Goal: Task Accomplishment & Management: Complete application form

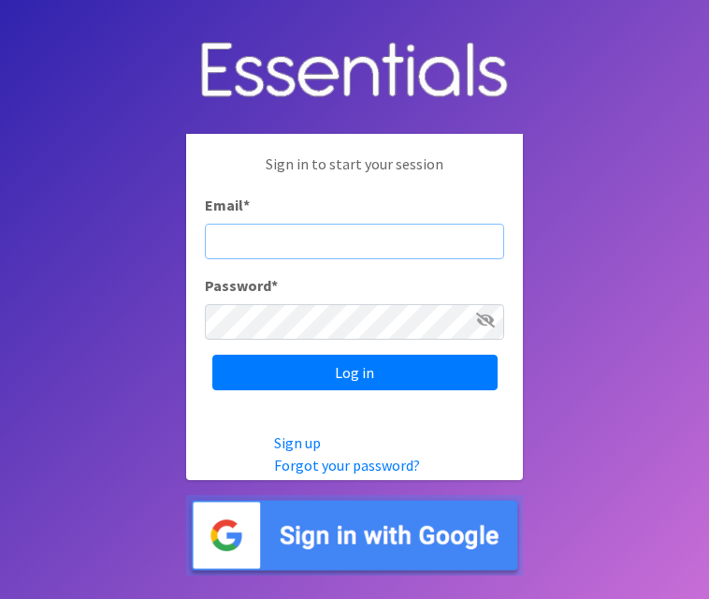
click at [317, 241] on input "Email *" at bounding box center [354, 242] width 299 height 36
paste input "[EMAIL_ADDRESS][DOMAIN_NAME]"
type input "[EMAIL_ADDRESS][DOMAIN_NAME]"
click at [604, 174] on body "Sign in to start your session Email * [EMAIL_ADDRESS][DOMAIN_NAME] Password * L…" at bounding box center [354, 299] width 709 height 599
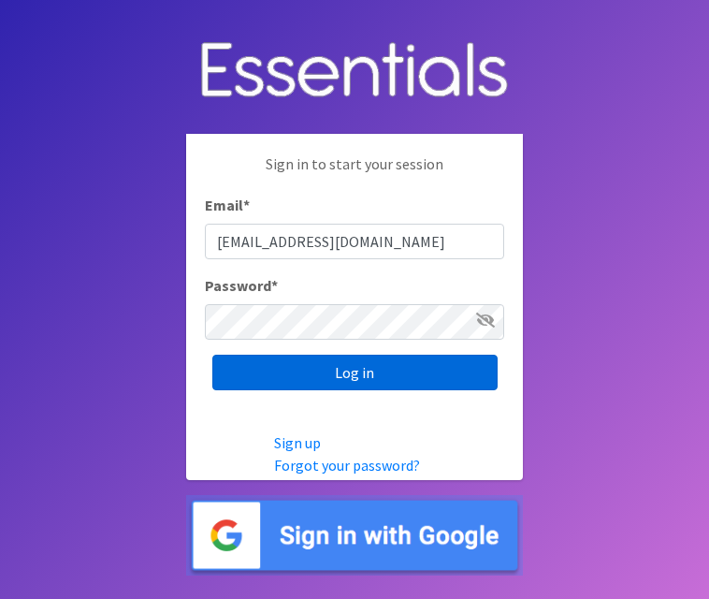
click at [381, 372] on input "Log in" at bounding box center [354, 373] width 285 height 36
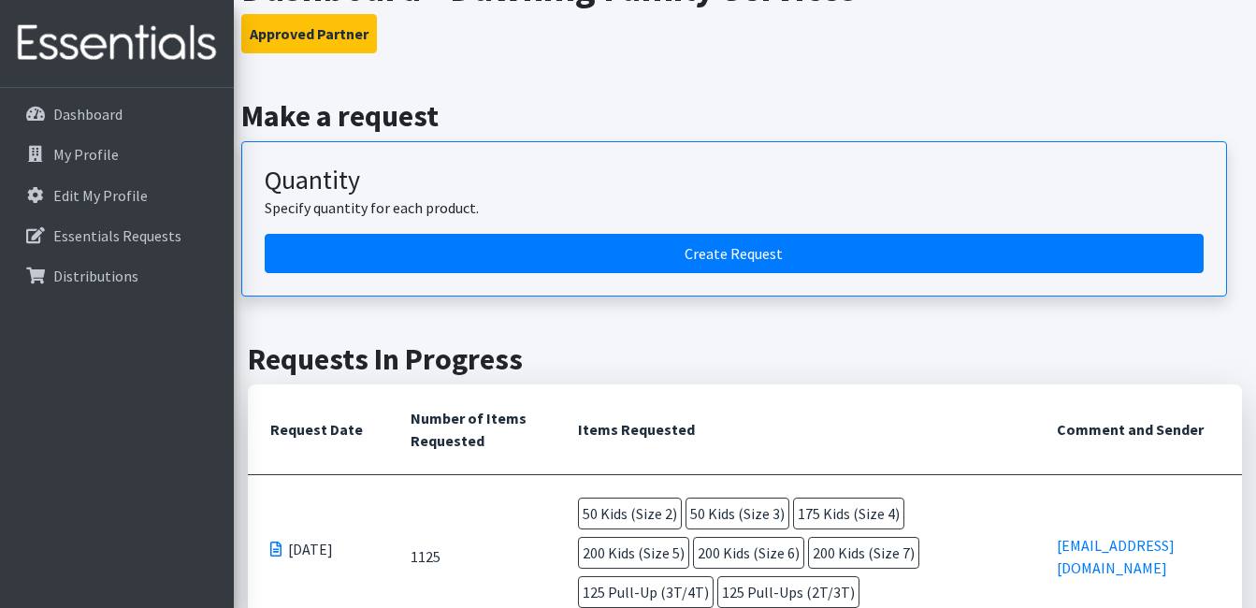
scroll to position [119, 0]
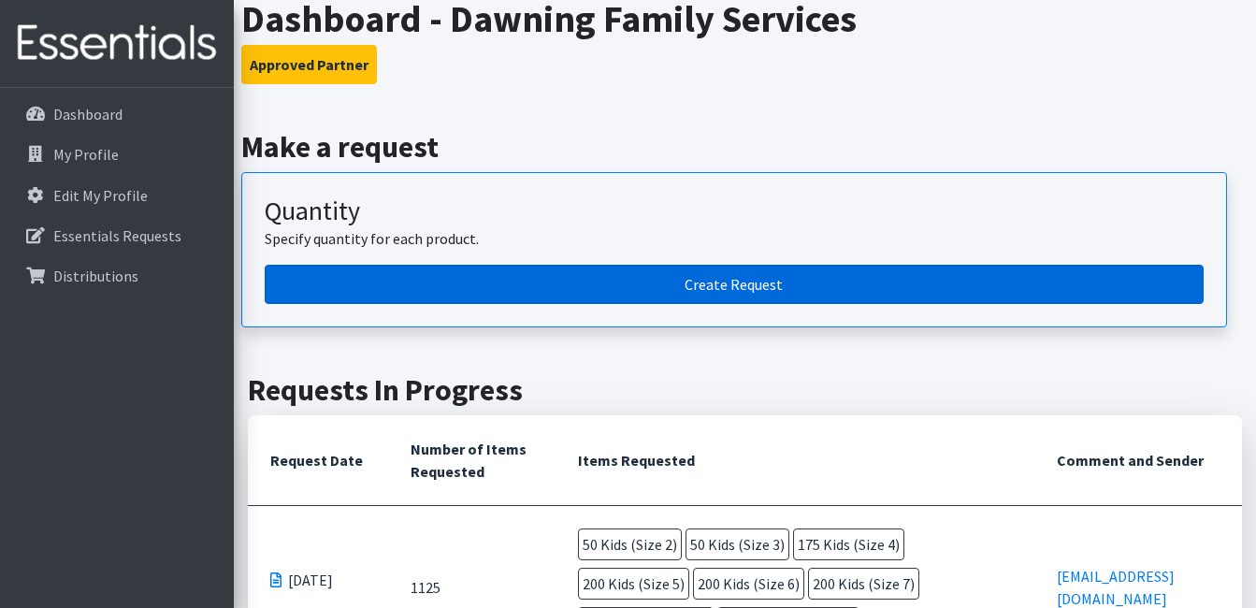
click at [694, 280] on link "Create Request" at bounding box center [734, 284] width 939 height 39
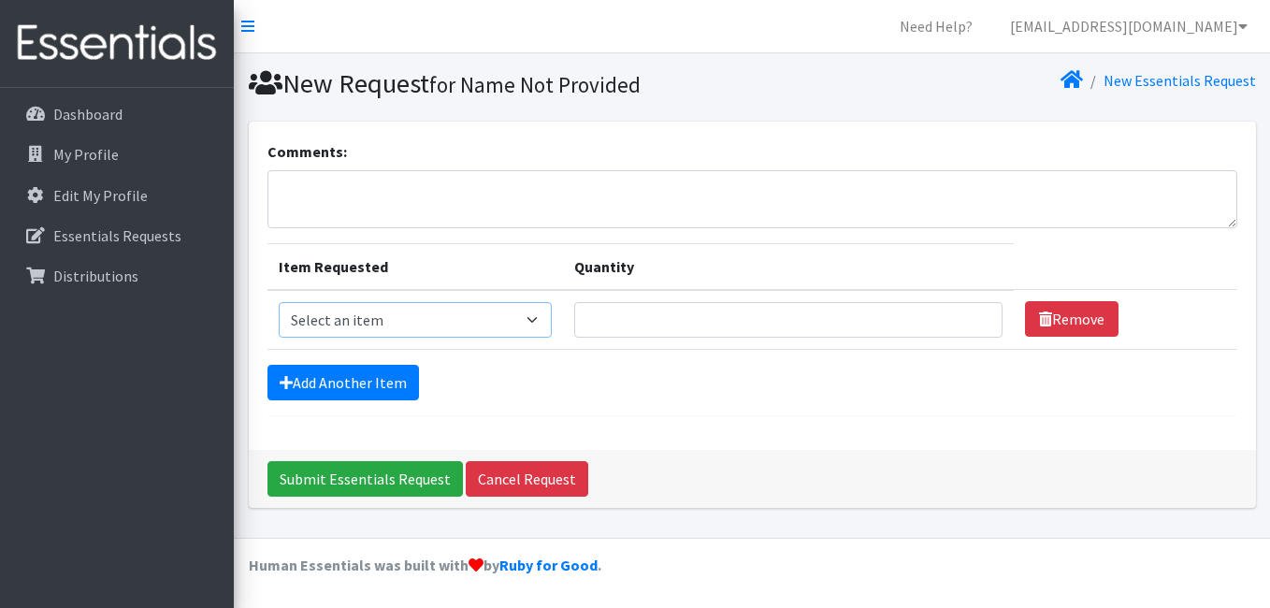
click at [531, 312] on select "Select an item Kids (Newborn) Kids (Preemie) Kids (Size 1) Kids (Size 2) Kids (…" at bounding box center [416, 320] width 274 height 36
click at [543, 315] on select "Select an item Kids (Newborn) Kids (Preemie) Kids (Size 1) Kids (Size 2) Kids (…" at bounding box center [416, 320] width 274 height 36
select select "740"
click at [279, 302] on select "Select an item Kids (Newborn) Kids (Preemie) Kids (Size 1) Kids (Size 2) Kids (…" at bounding box center [416, 320] width 274 height 36
click at [929, 329] on input "Quantity" at bounding box center [788, 320] width 428 height 36
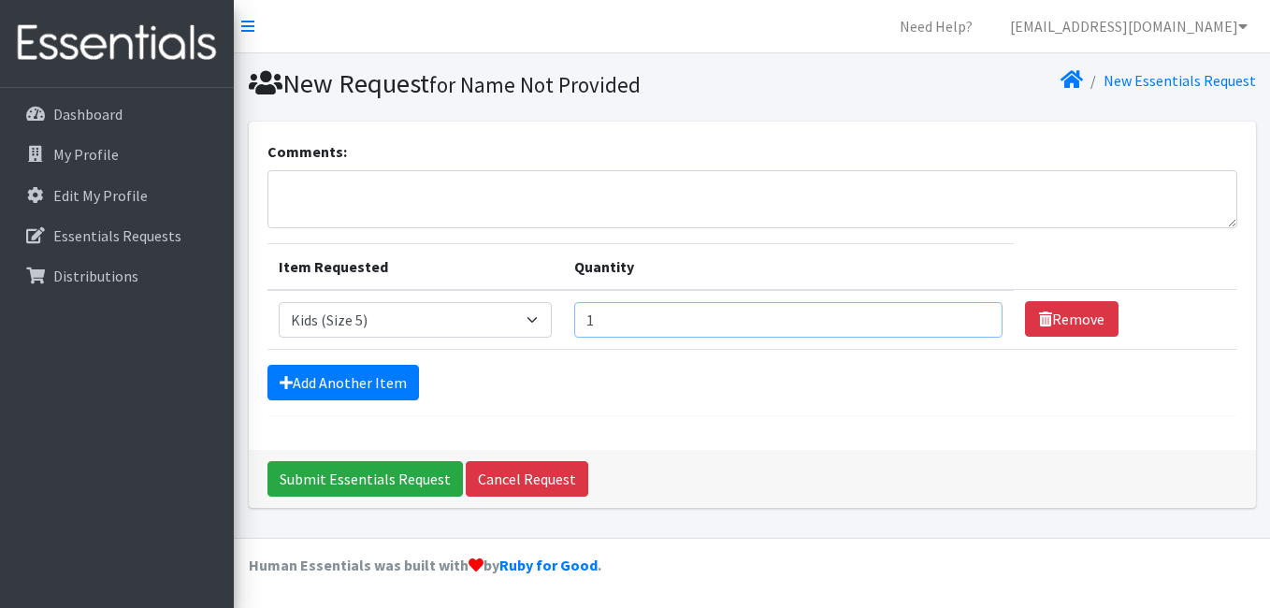
click at [967, 315] on input "1" at bounding box center [788, 320] width 428 height 36
click at [967, 315] on input "2" at bounding box center [788, 320] width 428 height 36
type input "3"
click at [967, 315] on input "3" at bounding box center [788, 320] width 428 height 36
click at [48, 111] on link "Dashboard" at bounding box center [116, 113] width 219 height 37
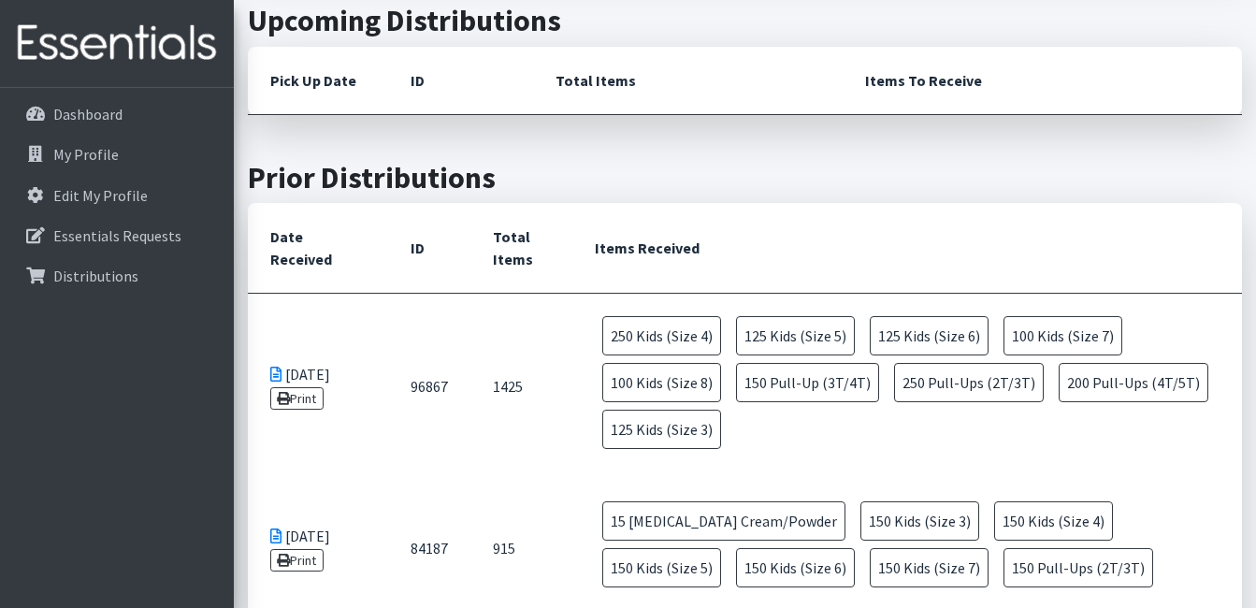
scroll to position [705, 0]
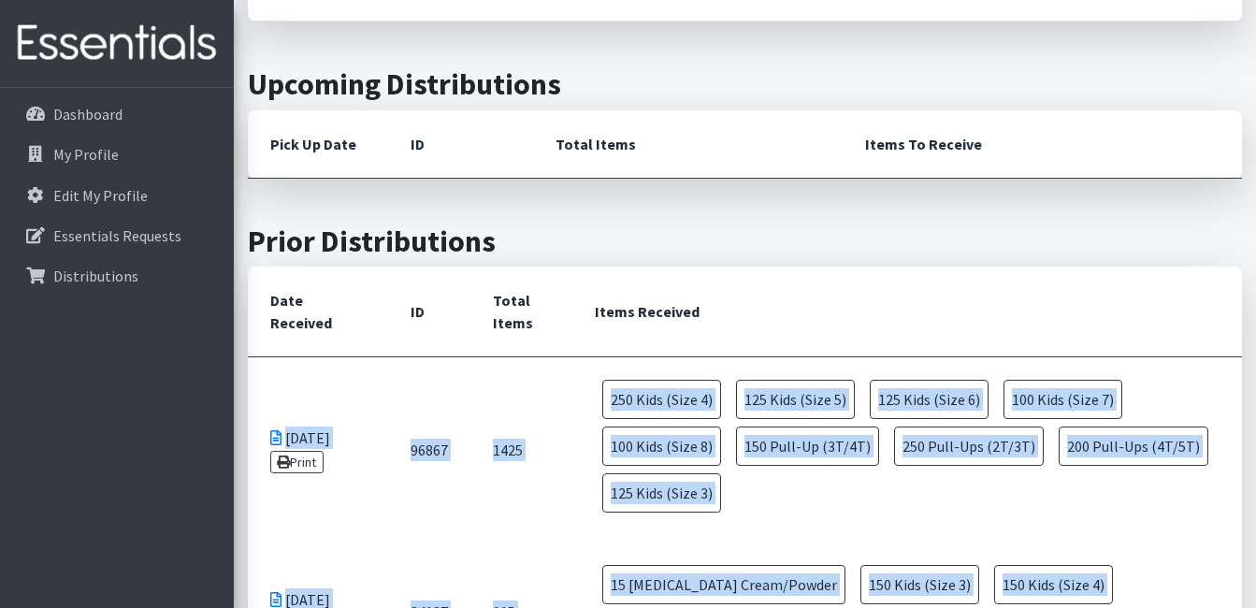
drag, startPoint x: 1250, startPoint y: 291, endPoint x: 1241, endPoint y: 275, distance: 18.0
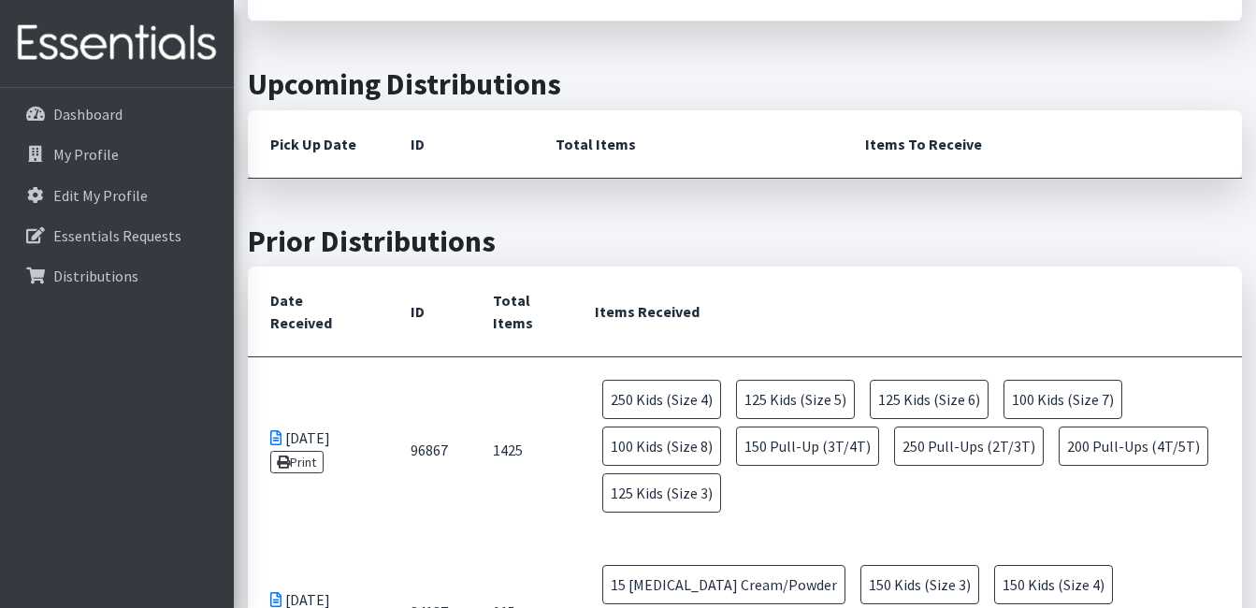
click at [846, 249] on h2 "Prior Distributions" at bounding box center [745, 242] width 994 height 36
click at [103, 112] on p "Dashboard" at bounding box center [87, 114] width 69 height 19
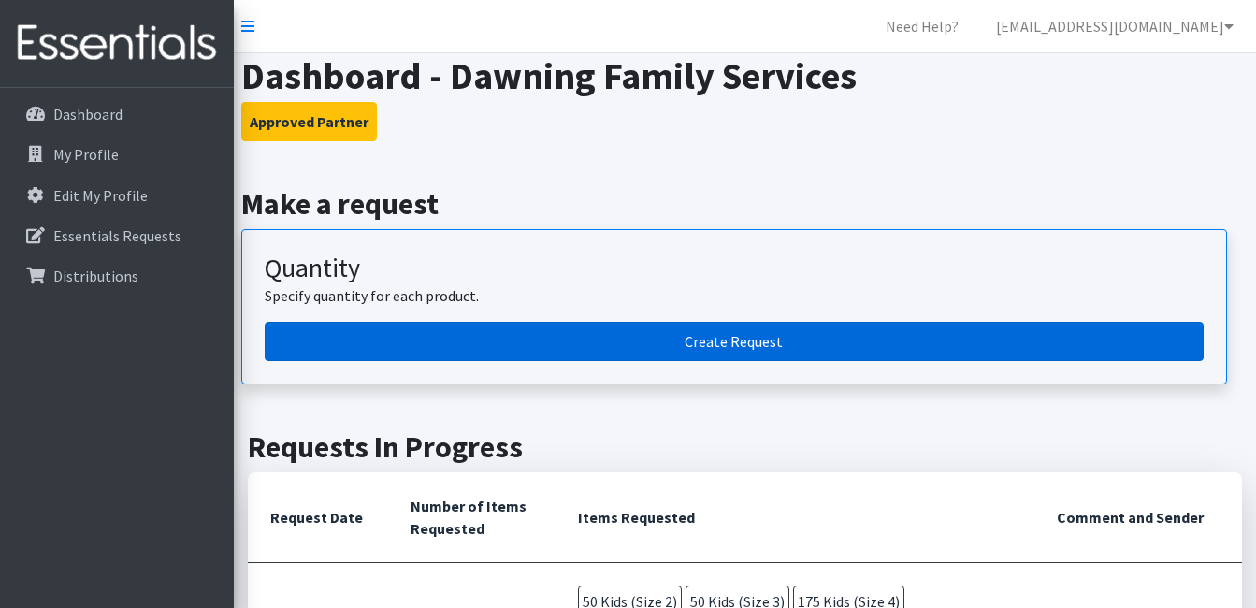
click at [775, 336] on link "Create Request" at bounding box center [734, 341] width 939 height 39
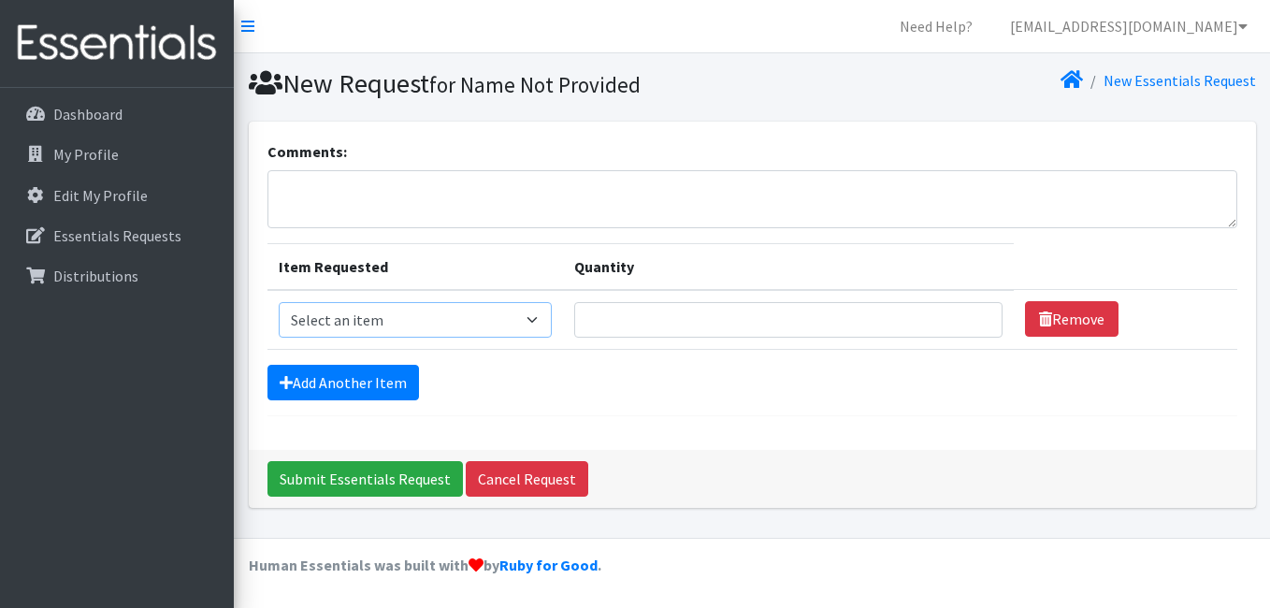
click at [536, 312] on select "Select an item Kids (Newborn) Kids (Preemie) Kids (Size 1) Kids (Size 2) Kids (…" at bounding box center [416, 320] width 274 height 36
click at [279, 302] on select "Select an item Kids (Newborn) Kids (Preemie) Kids (Size 1) Kids (Size 2) Kids (…" at bounding box center [416, 320] width 274 height 36
click at [529, 312] on select "Select an item Kids (Newborn) Kids (Preemie) Kids (Size 1) Kids (Size 2) Kids (…" at bounding box center [416, 320] width 274 height 36
select select "739"
click at [279, 302] on select "Select an item Kids (Newborn) Kids (Preemie) Kids (Size 1) Kids (Size 2) Kids (…" at bounding box center [416, 320] width 274 height 36
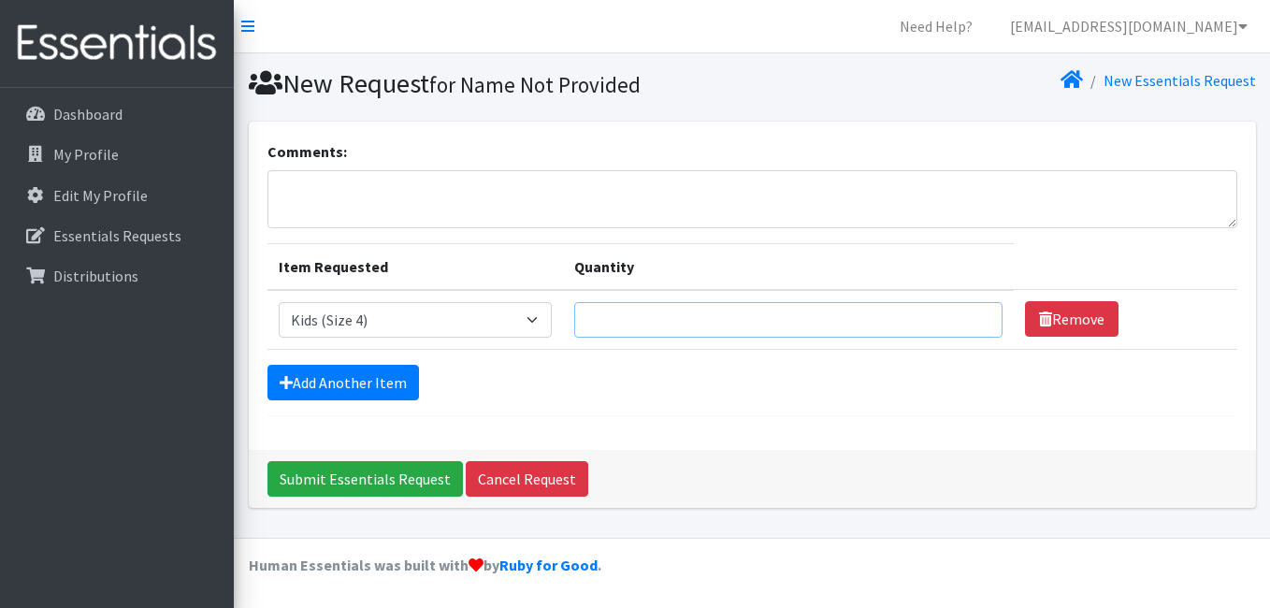
click at [911, 336] on input "Quantity" at bounding box center [788, 320] width 428 height 36
click at [969, 312] on input "1" at bounding box center [788, 320] width 428 height 36
type input "1"
type input "150"
click at [367, 397] on link "Add Another Item" at bounding box center [344, 383] width 152 height 36
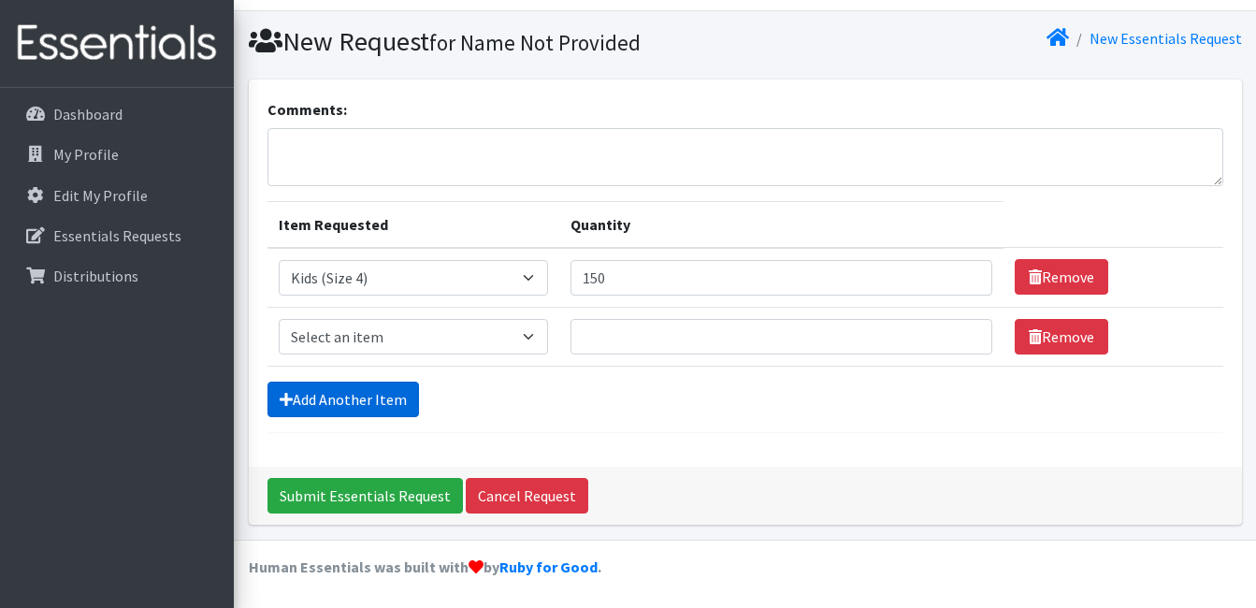
scroll to position [44, 0]
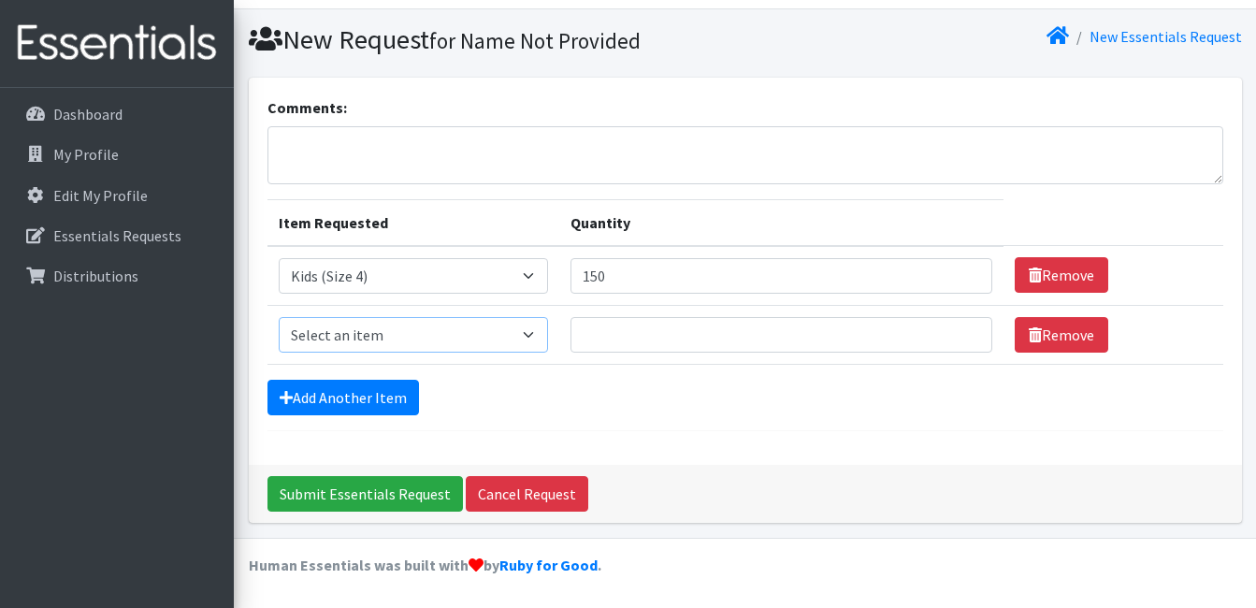
click at [522, 335] on select "Select an item Kids (Newborn) Kids (Preemie) Kids (Size 1) Kids (Size 2) Kids (…" at bounding box center [413, 335] width 269 height 36
select select "740"
click at [279, 317] on select "Select an item Kids (Newborn) Kids (Preemie) Kids (Size 1) Kids (Size 2) Kids (…" at bounding box center [413, 335] width 269 height 36
click at [619, 332] on input "Quantity" at bounding box center [782, 335] width 422 height 36
type input "150"
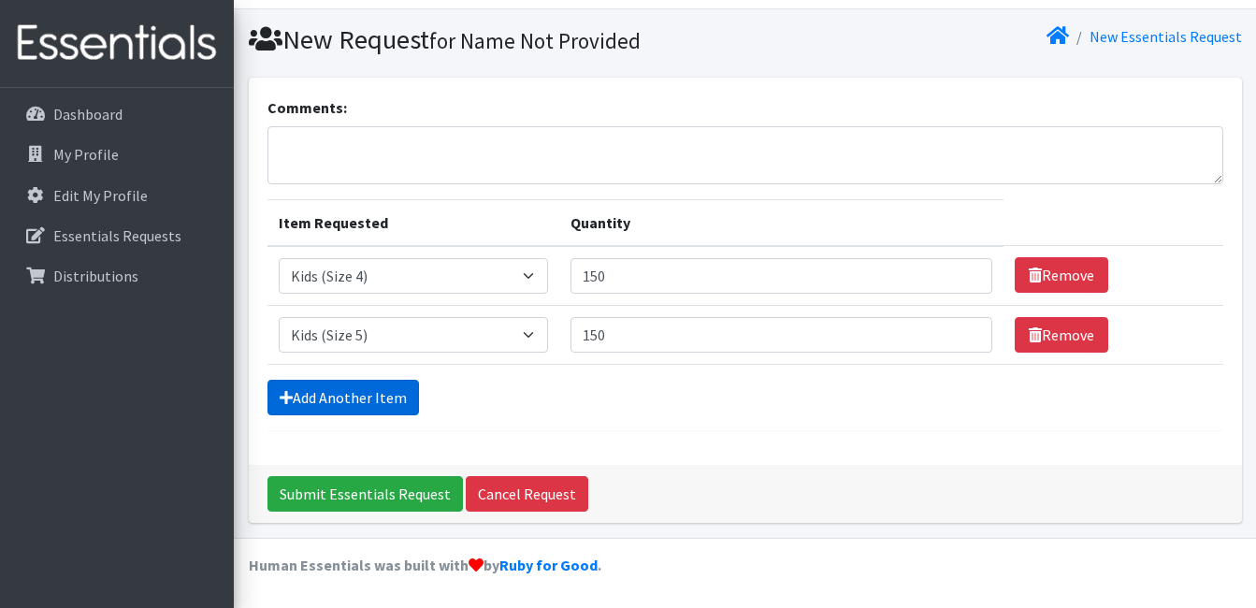
click at [298, 383] on link "Add Another Item" at bounding box center [344, 398] width 152 height 36
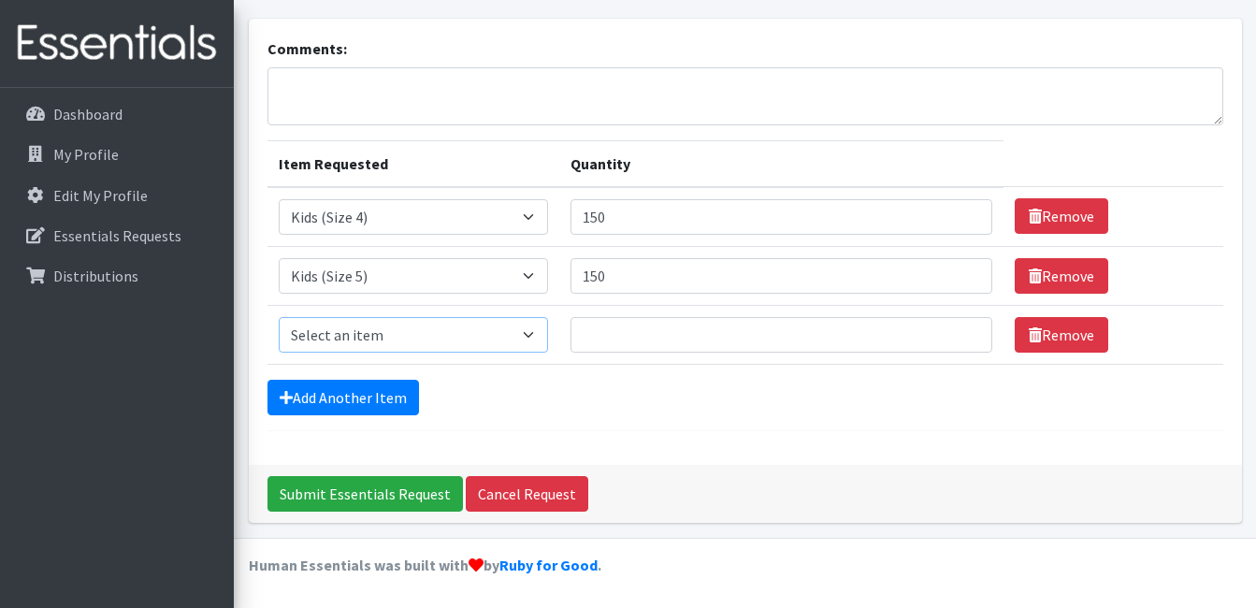
click at [433, 325] on select "Select an item Kids (Newborn) Kids (Preemie) Kids (Size 1) Kids (Size 2) Kids (…" at bounding box center [413, 335] width 269 height 36
select select "742"
click at [279, 317] on select "Select an item Kids (Newborn) Kids (Preemie) Kids (Size 1) Kids (Size 2) Kids (…" at bounding box center [413, 335] width 269 height 36
click at [605, 321] on input "Quantity" at bounding box center [782, 335] width 422 height 36
type input "150"
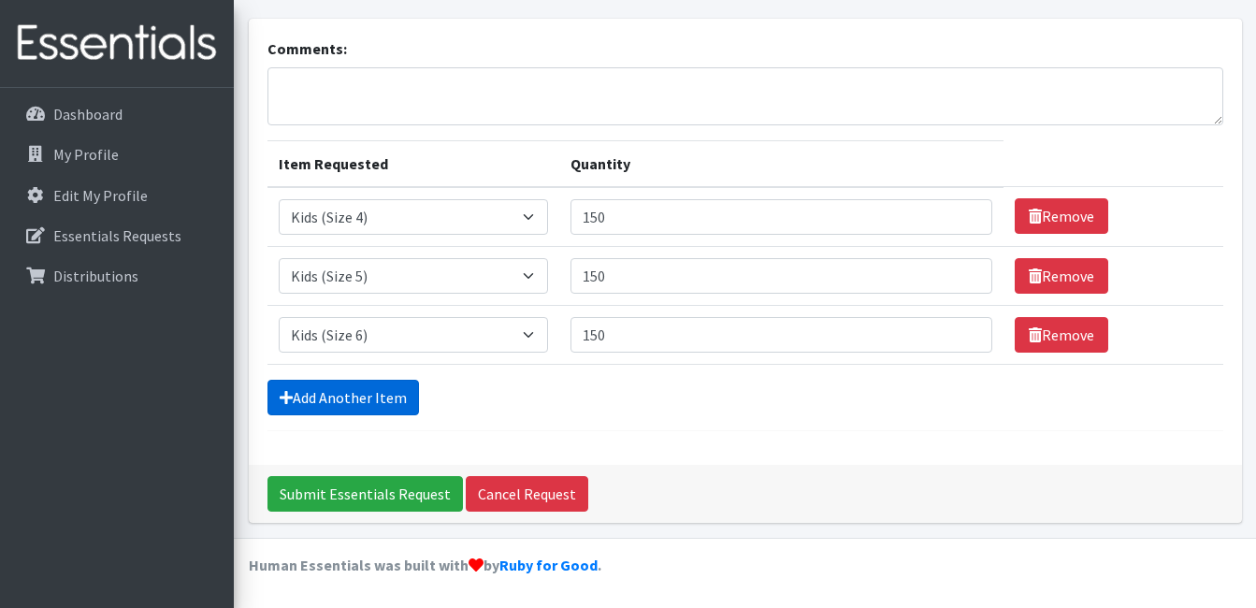
click at [372, 402] on link "Add Another Item" at bounding box center [344, 398] width 152 height 36
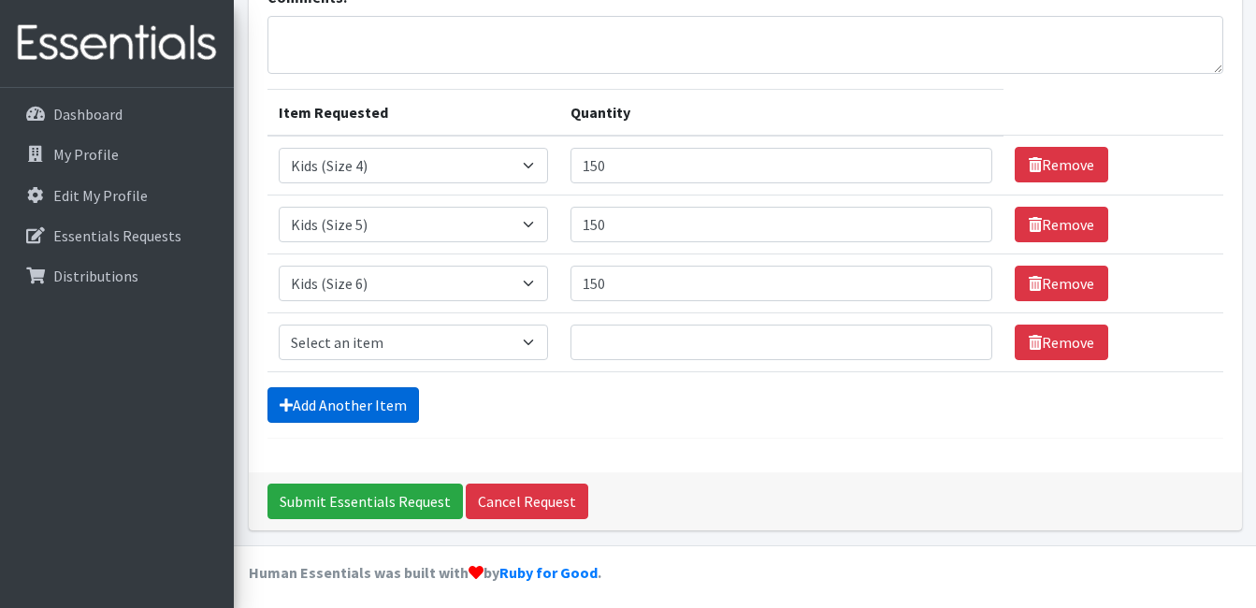
scroll to position [162, 0]
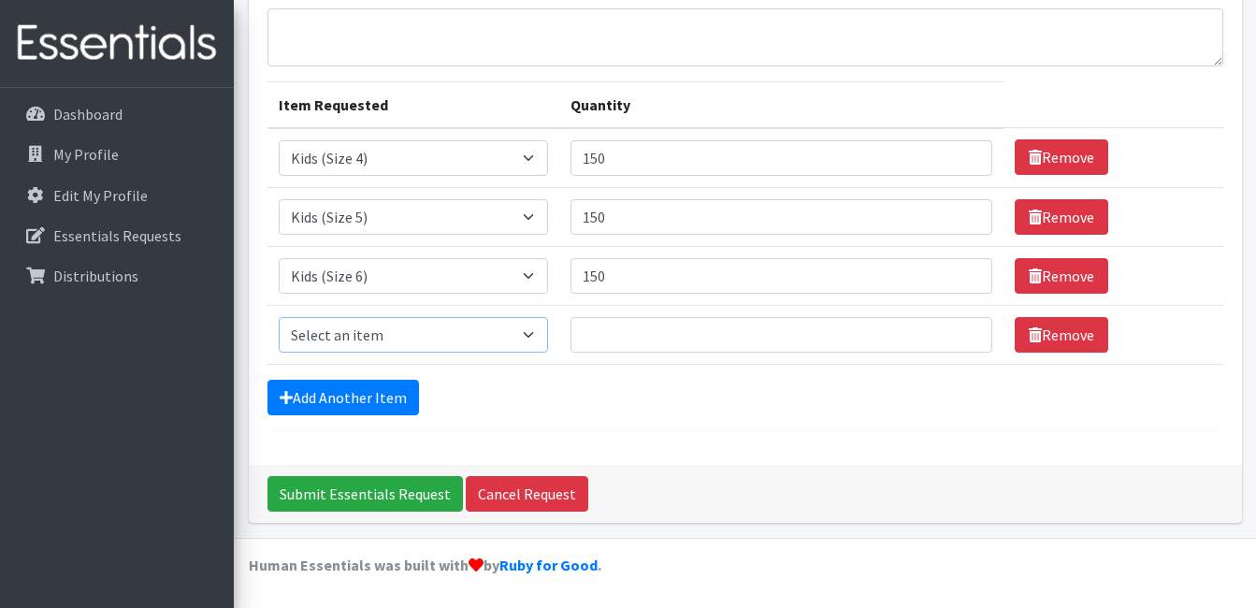
click at [375, 325] on select "Select an item Kids (Newborn) Kids (Preemie) Kids (Size 1) Kids (Size 2) Kids (…" at bounding box center [413, 335] width 269 height 36
select select "756"
click at [279, 317] on select "Select an item Kids (Newborn) Kids (Preemie) Kids (Size 1) Kids (Size 2) Kids (…" at bounding box center [413, 335] width 269 height 36
click at [606, 325] on input "Quantity" at bounding box center [782, 335] width 422 height 36
type input "150"
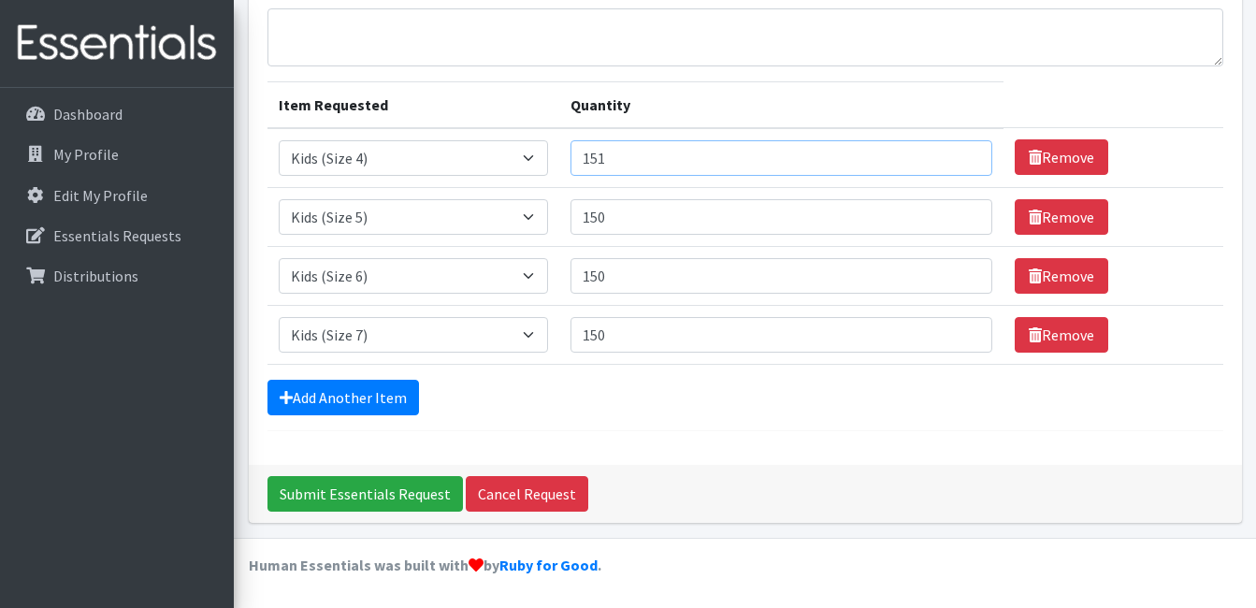
click at [959, 152] on input "151" at bounding box center [782, 158] width 422 height 36
click at [959, 152] on input "152" at bounding box center [782, 158] width 422 height 36
type input "1"
click at [659, 217] on input "150" at bounding box center [782, 217] width 422 height 36
click at [353, 400] on link "Add Another Item" at bounding box center [344, 398] width 152 height 36
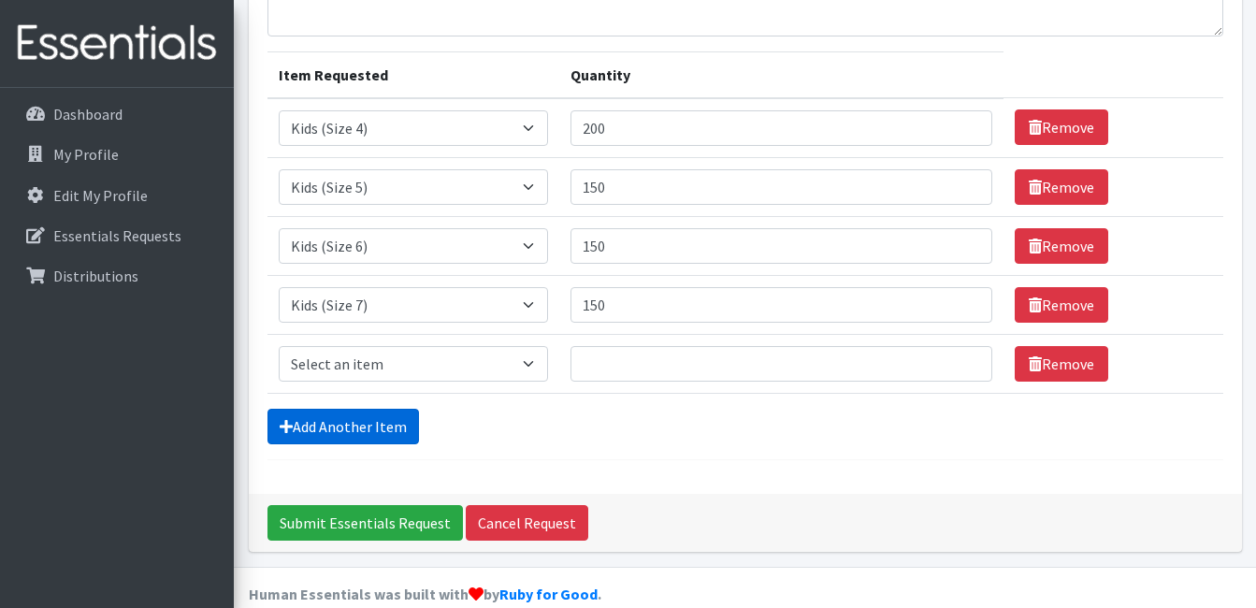
scroll to position [221, 0]
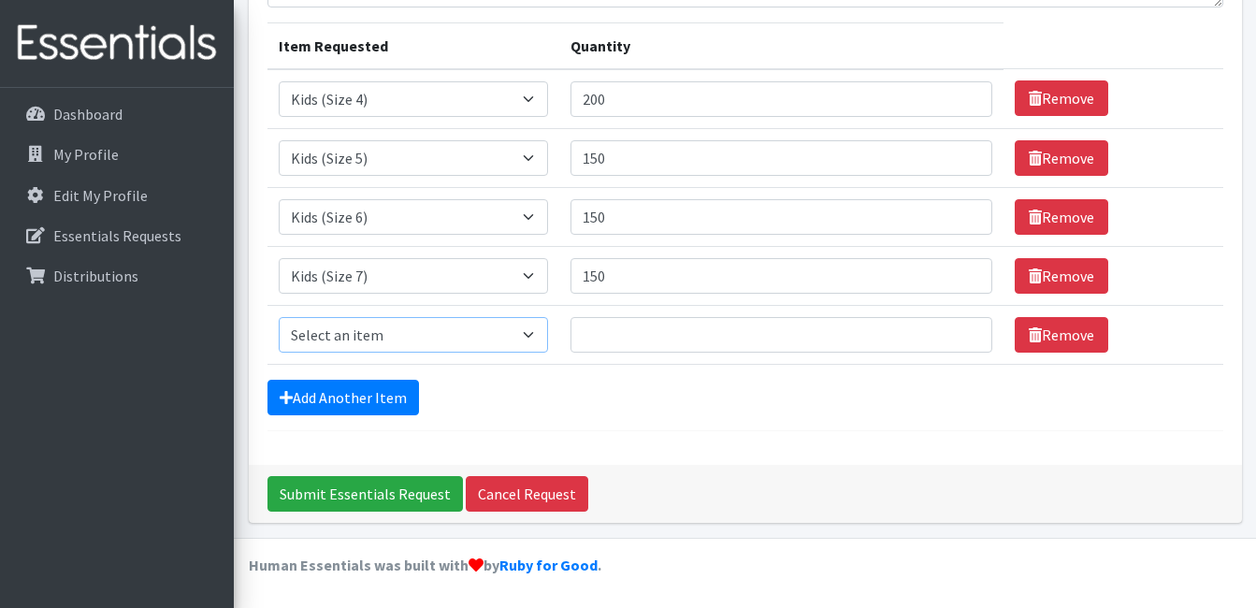
click at [521, 340] on select "Select an item Kids (Newborn) Kids (Preemie) Kids (Size 1) Kids (Size 2) Kids (…" at bounding box center [413, 335] width 269 height 36
click at [968, 458] on div "Comments: Item Requested Quantity Item Requested Select an item Kids (Newborn) …" at bounding box center [745, 183] width 993 height 564
click at [641, 93] on input "200" at bounding box center [782, 99] width 422 height 36
type input "250"
click at [627, 169] on input "150" at bounding box center [782, 158] width 422 height 36
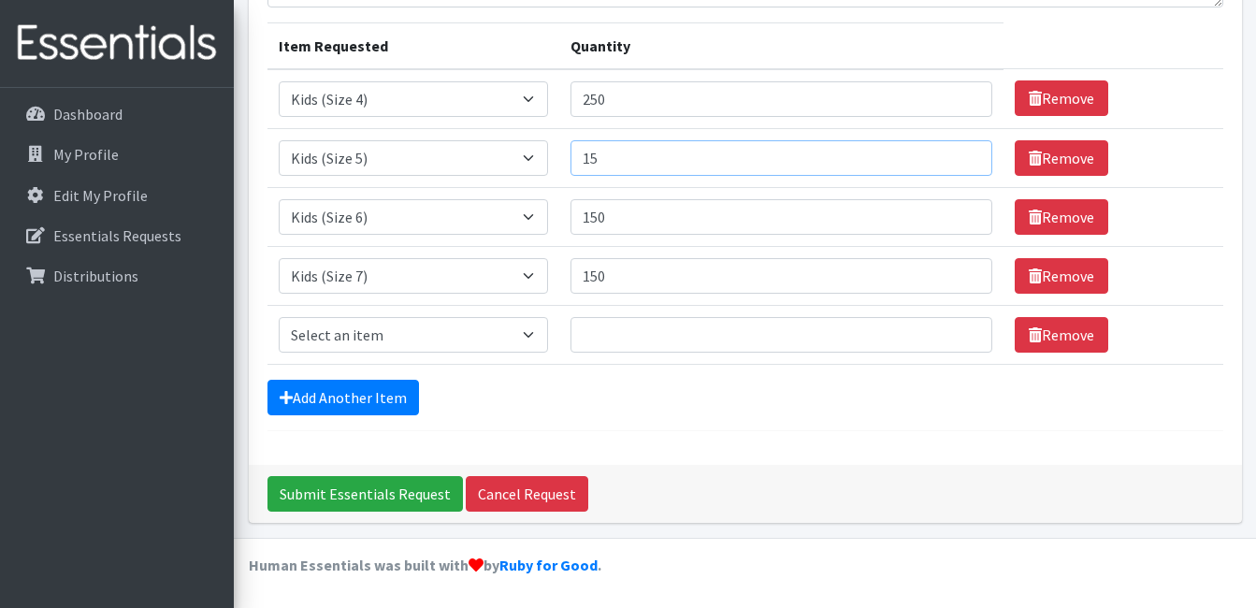
type input "1"
type input "200"
drag, startPoint x: 605, startPoint y: 222, endPoint x: 615, endPoint y: 214, distance: 12.0
click at [605, 221] on input "150" at bounding box center [782, 217] width 422 height 36
type input "1"
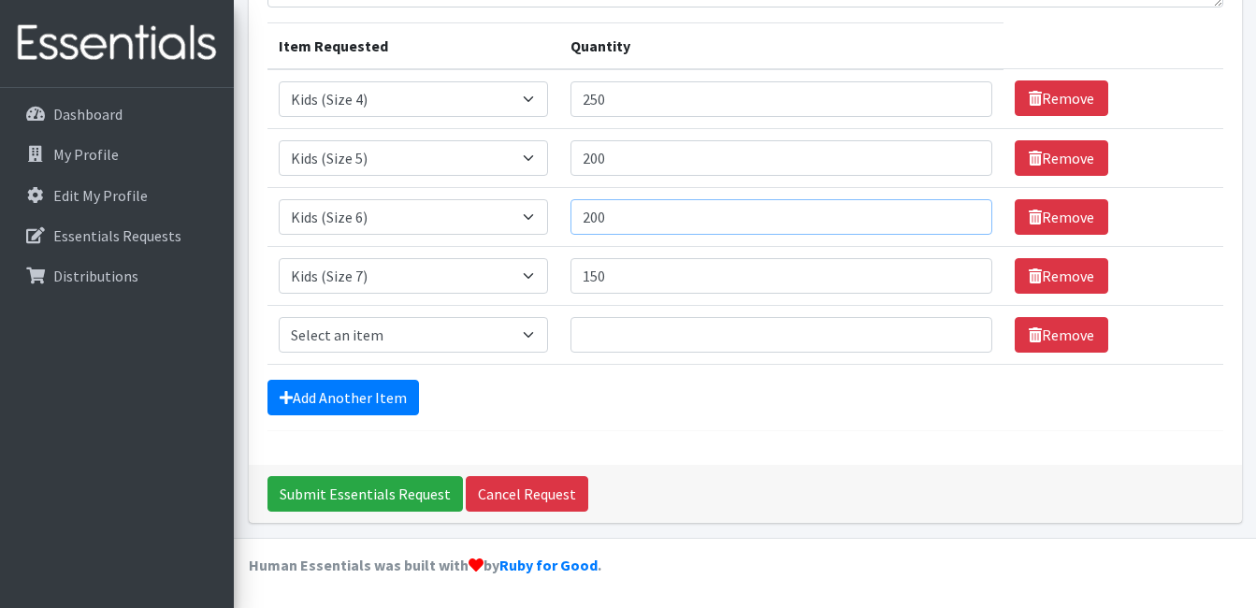
type input "200"
click at [619, 272] on input "150" at bounding box center [782, 276] width 422 height 36
type input "1"
type input "200"
click at [533, 333] on select "Select an item Kids (Newborn) Kids (Preemie) Kids (Size 1) Kids (Size 2) Kids (…" at bounding box center [413, 335] width 269 height 36
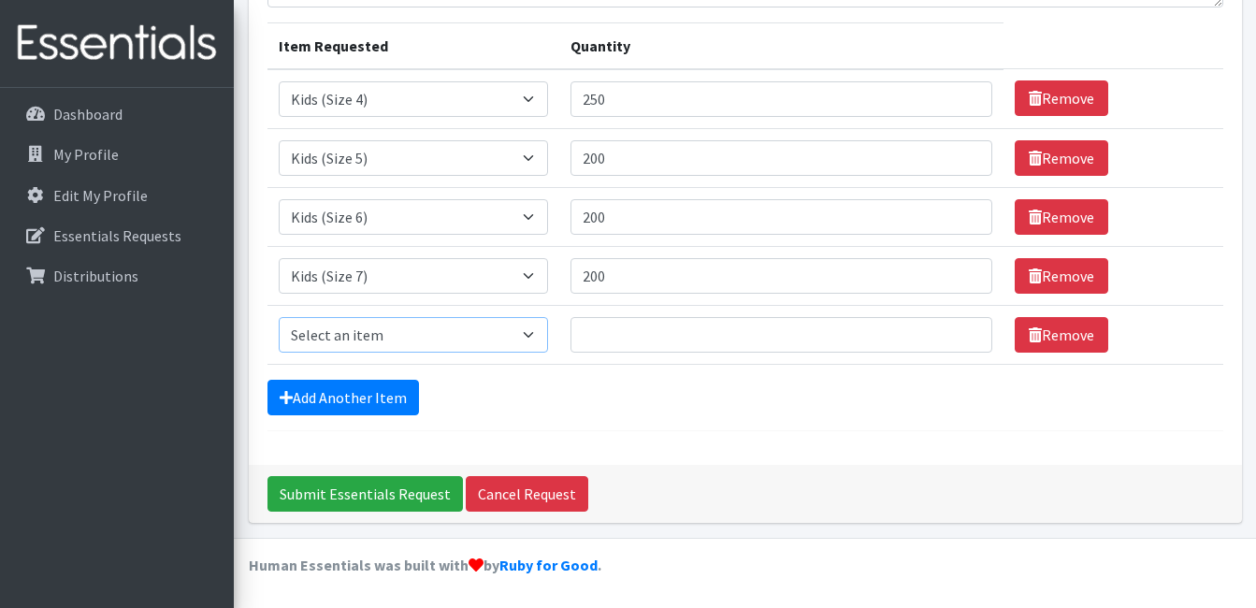
select select "753"
click at [279, 317] on select "Select an item Kids (Newborn) Kids (Preemie) Kids (Size 1) Kids (Size 2) Kids (…" at bounding box center [413, 335] width 269 height 36
click at [594, 326] on input "Quantity" at bounding box center [782, 335] width 422 height 36
type input "75"
click at [631, 457] on div "Comments: Item Requested Quantity Item Requested Select an item Kids (Newborn) …" at bounding box center [745, 183] width 993 height 564
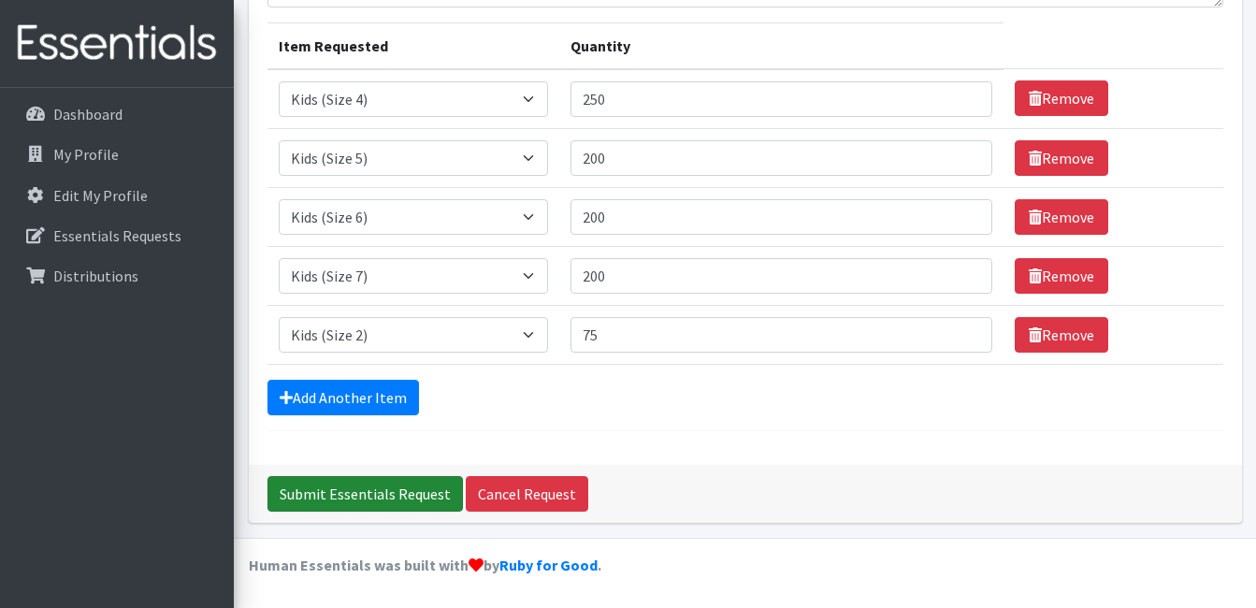
click at [370, 489] on input "Submit Essentials Request" at bounding box center [366, 494] width 196 height 36
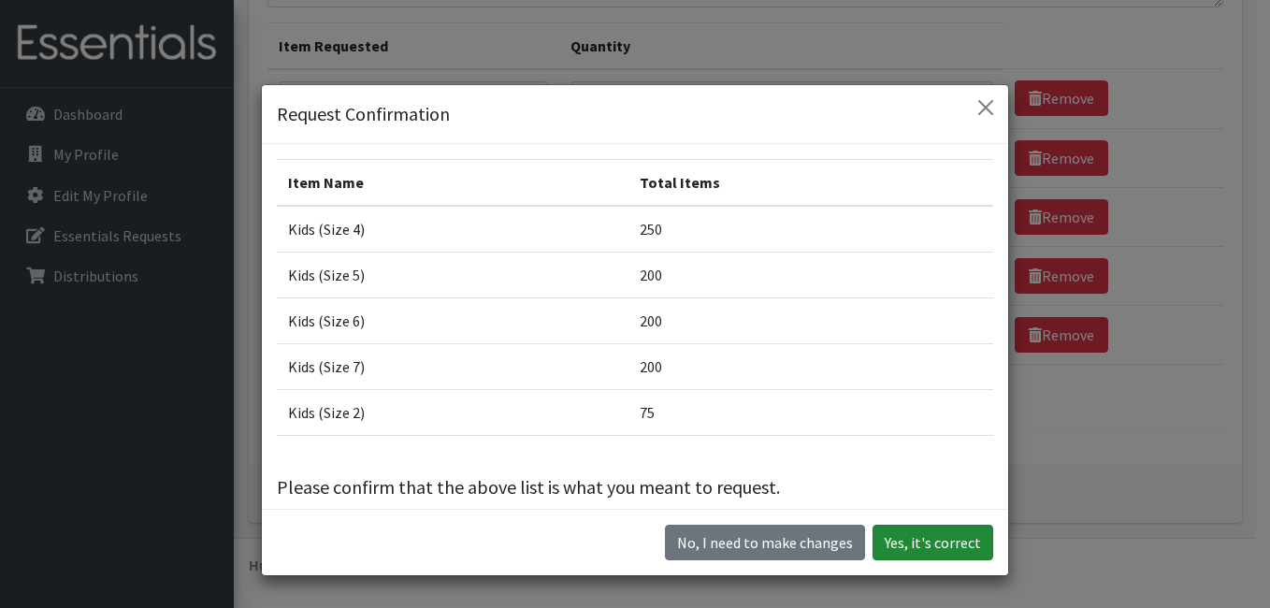
click at [927, 547] on button "Yes, it's correct" at bounding box center [933, 543] width 121 height 36
